Goal: Task Accomplishment & Management: Use online tool/utility

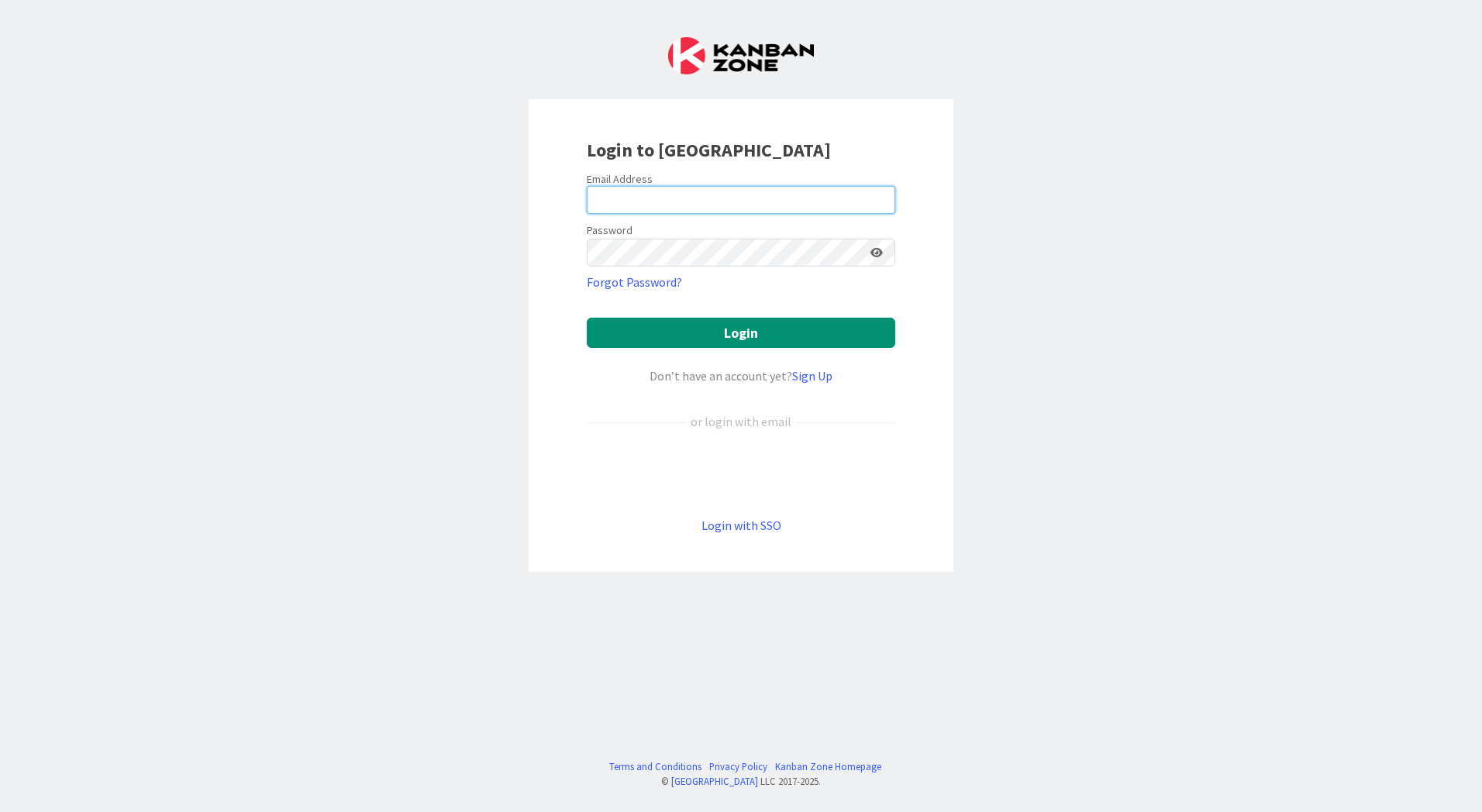
click at [745, 207] on input "email" at bounding box center [741, 199] width 309 height 28
type input "[EMAIL_ADDRESS][PERSON_NAME][DOMAIN_NAME]"
click at [852, 255] on keeper-lock "Open Keeper Popup" at bounding box center [855, 252] width 18 height 18
click at [587, 318] on button "Login" at bounding box center [741, 333] width 309 height 31
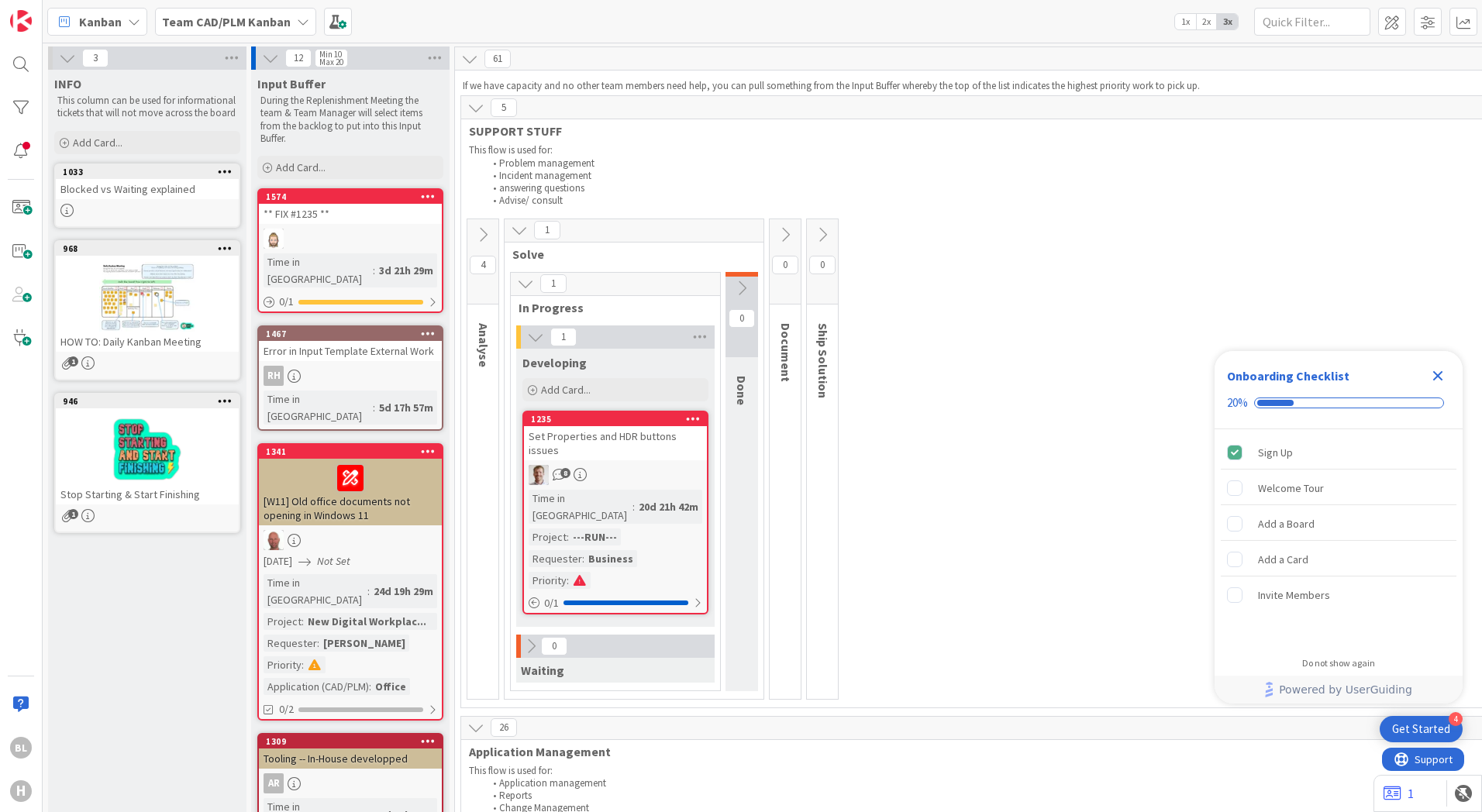
click at [287, 27] on b "Team CAD/PLM Kanban" at bounding box center [226, 21] width 129 height 15
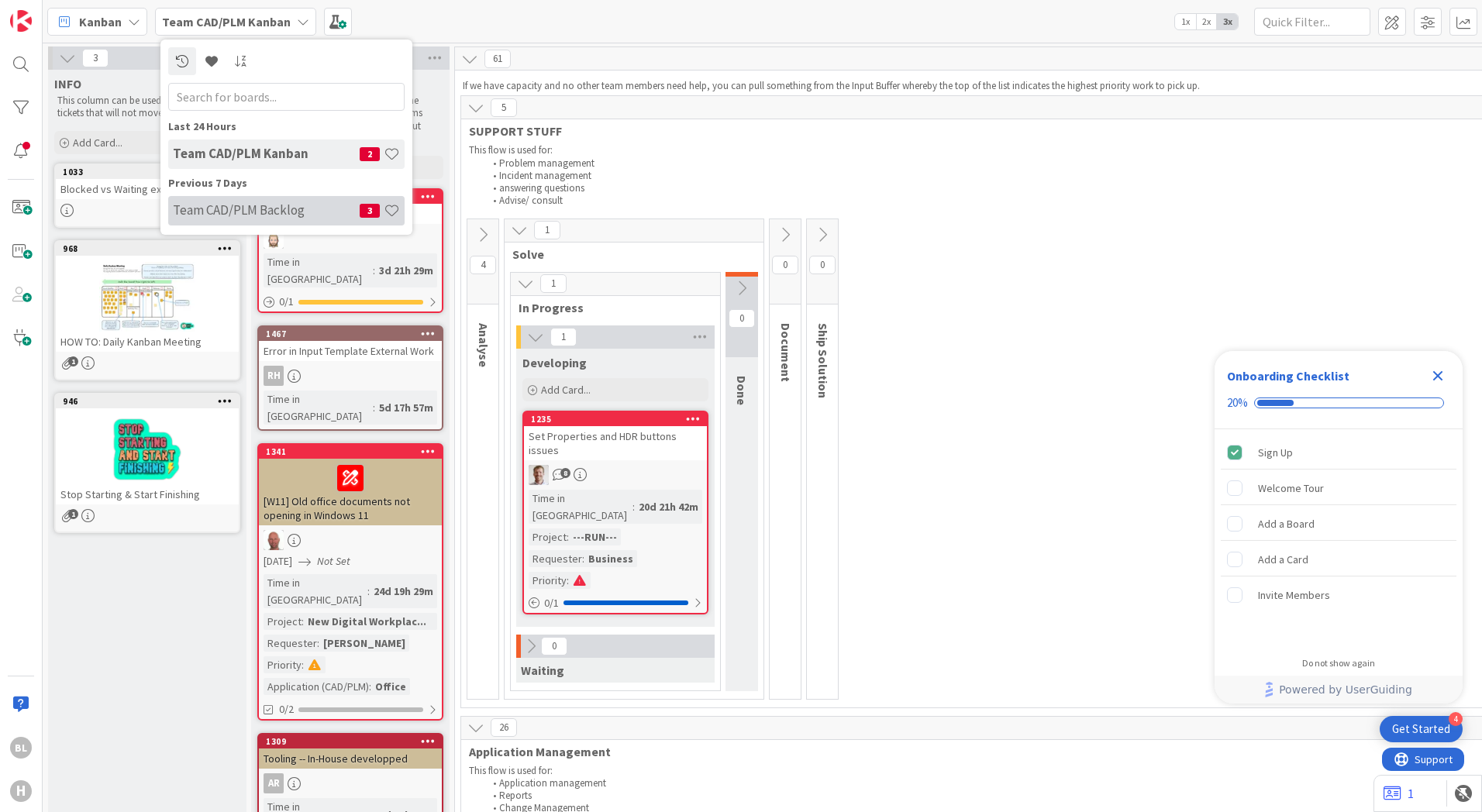
click at [248, 214] on h4 "Team CAD/PLM Backlog" at bounding box center [266, 210] width 187 height 15
